Goal: Task Accomplishment & Management: Manage account settings

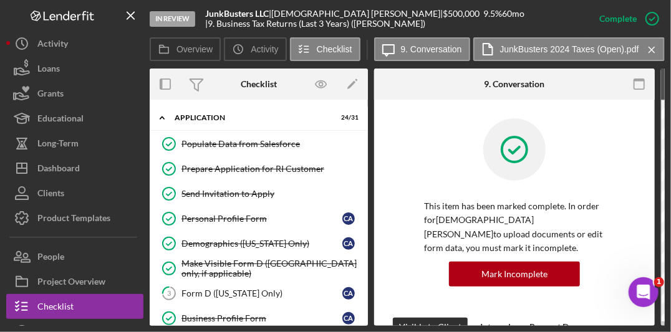
scroll to position [313, 0]
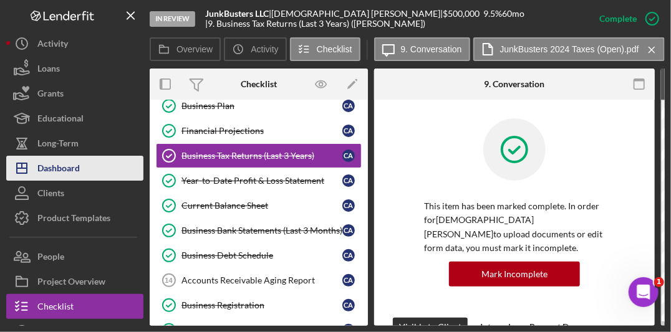
click at [66, 172] on div "Dashboard" at bounding box center [58, 170] width 42 height 28
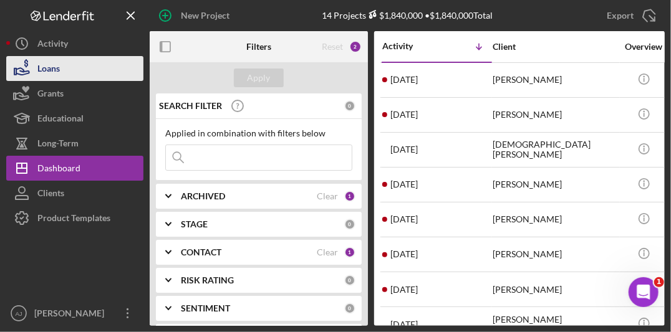
click at [54, 70] on div "Loans" at bounding box center [48, 70] width 22 height 28
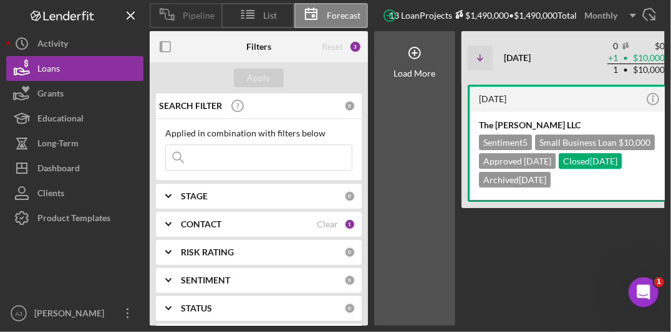
click at [182, 8] on icon at bounding box center [167, 14] width 31 height 31
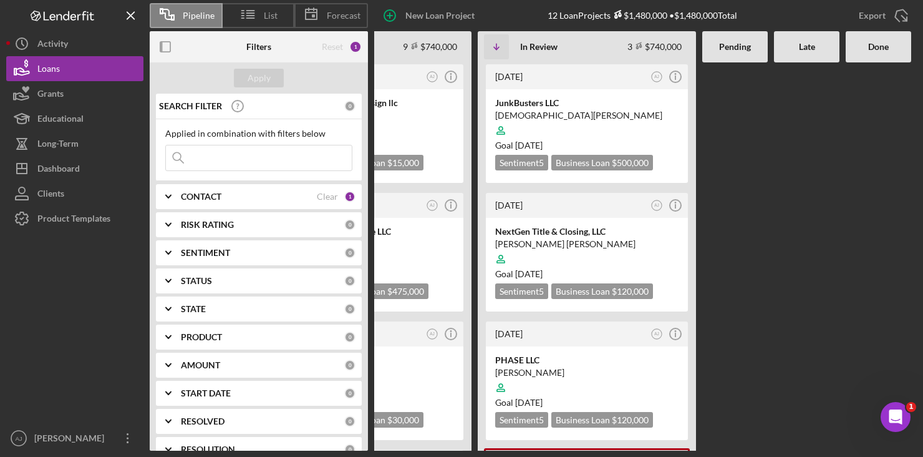
scroll to position [0, 121]
click at [671, 53] on div "Done" at bounding box center [878, 46] width 65 height 31
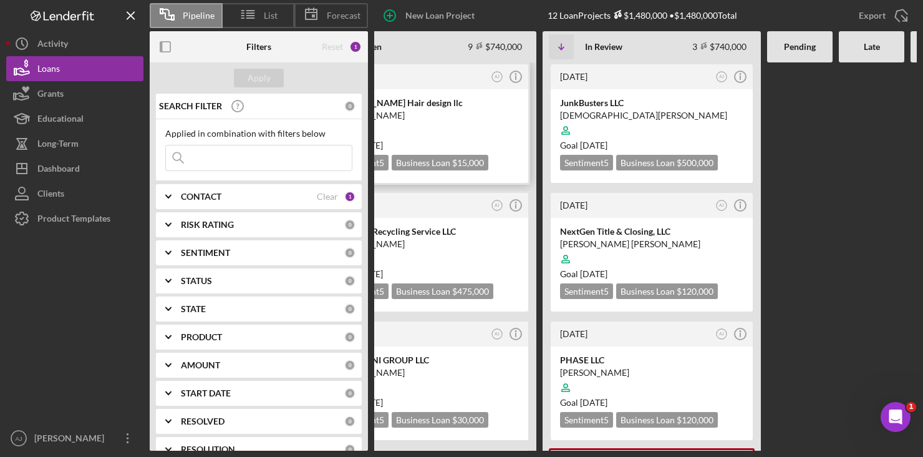
scroll to position [0, 0]
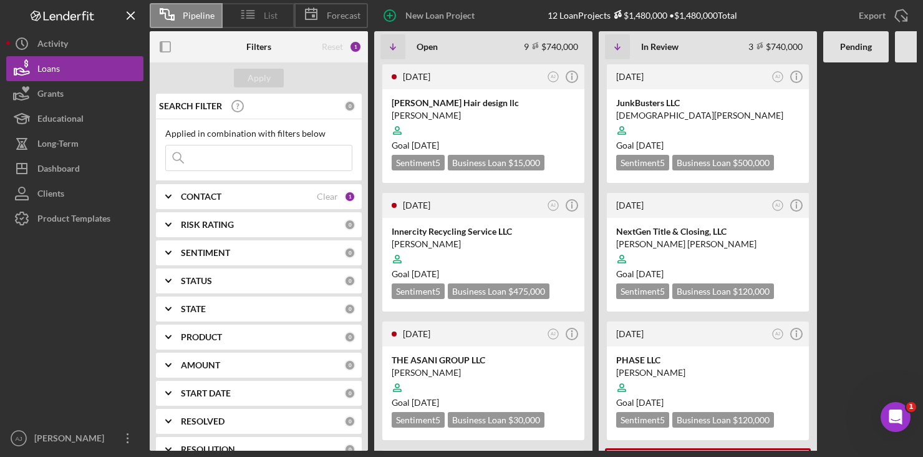
click at [248, 18] on line at bounding box center [249, 18] width 7 height 0
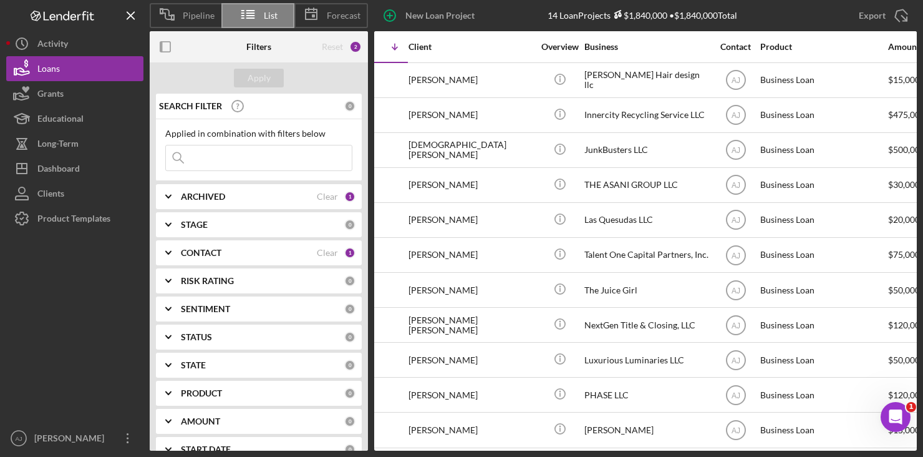
scroll to position [0, 88]
click at [192, 193] on b "ARCHIVED" at bounding box center [203, 197] width 44 height 10
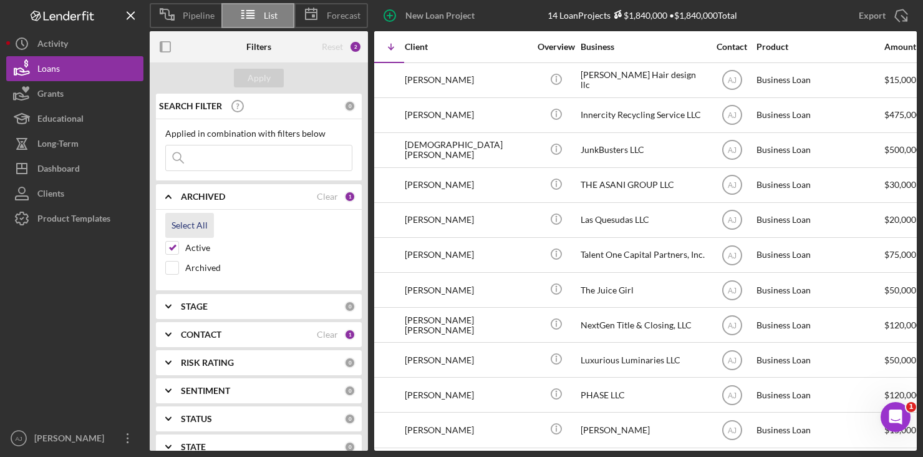
drag, startPoint x: 192, startPoint y: 193, endPoint x: 193, endPoint y: 231, distance: 38.7
click at [196, 213] on div "Icon/Expander ARCHIVED Clear 1 Select All Active Archived" at bounding box center [259, 237] width 206 height 107
click at [170, 266] on input "Archived" at bounding box center [172, 267] width 12 height 12
checkbox input "true"
click at [261, 79] on div "Apply" at bounding box center [259, 78] width 23 height 19
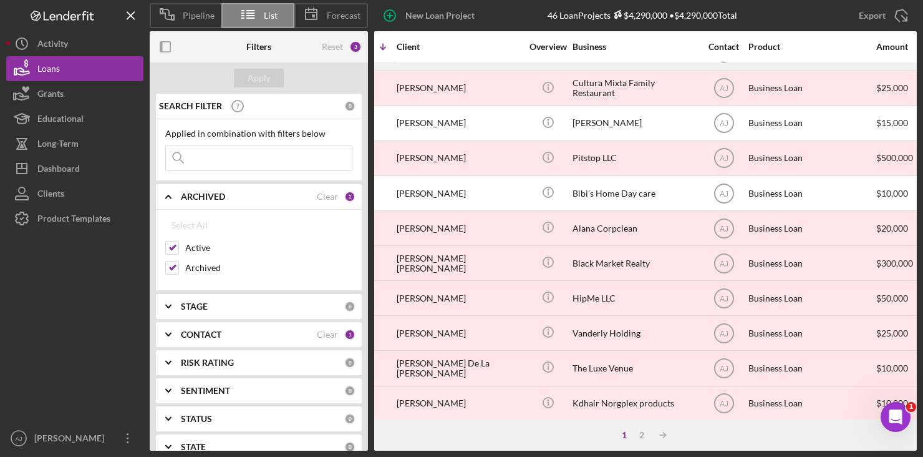
scroll to position [528, 96]
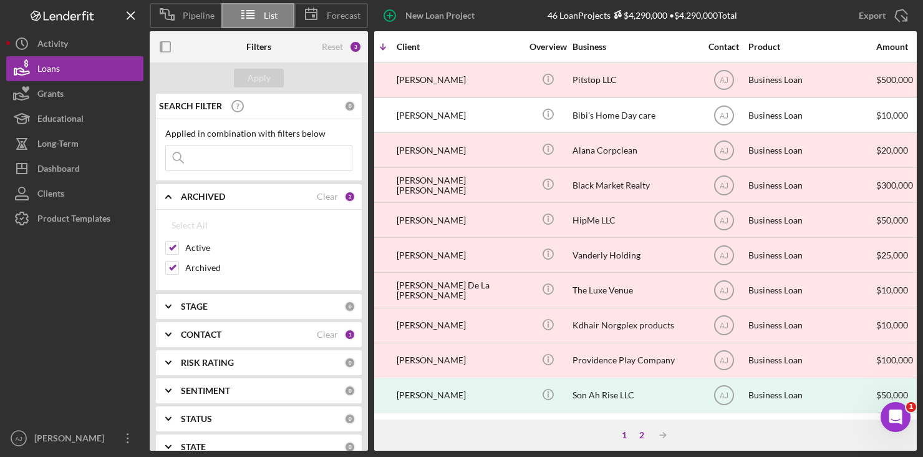
click at [639, 332] on div "2" at bounding box center [641, 435] width 17 height 10
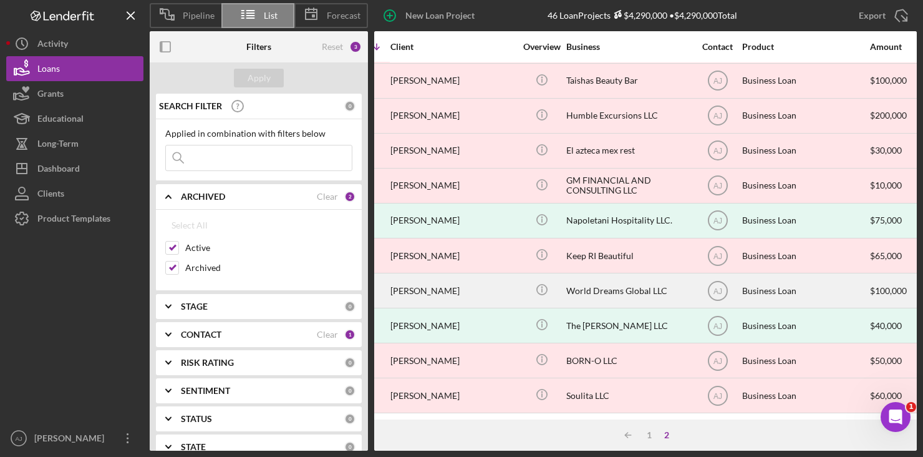
scroll to position [389, 103]
